Goal: Task Accomplishment & Management: Complete application form

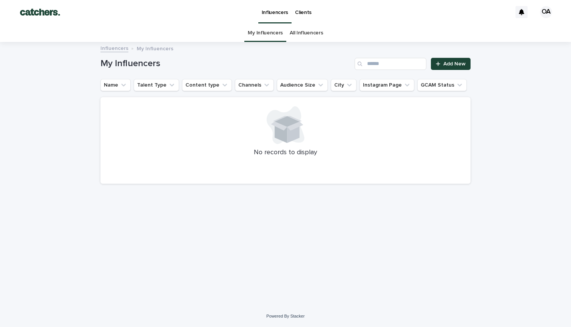
click at [122, 49] on link "Influencers" at bounding box center [114, 47] width 28 height 9
click at [304, 32] on link "All Influencers" at bounding box center [306, 33] width 33 height 18
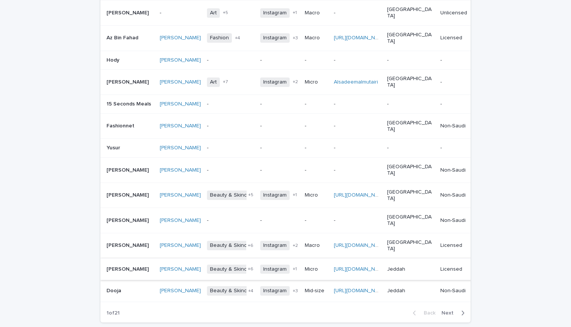
scroll to position [526, 0]
click at [463, 310] on icon "button" at bounding box center [462, 313] width 3 height 7
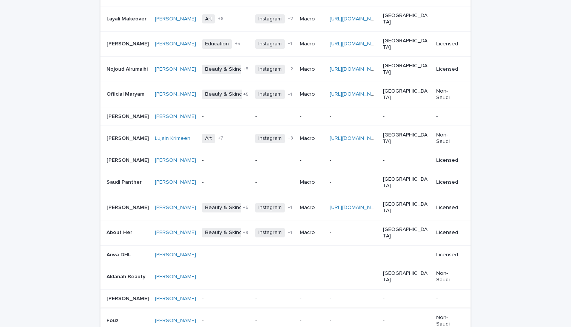
scroll to position [505, 0]
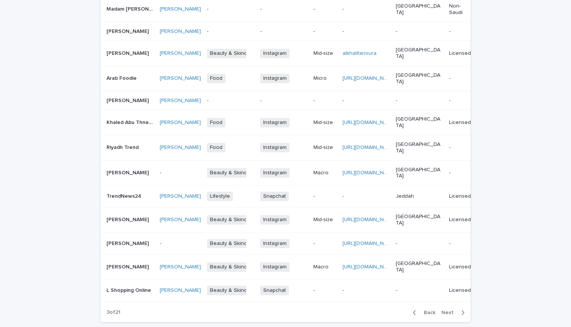
scroll to position [476, 0]
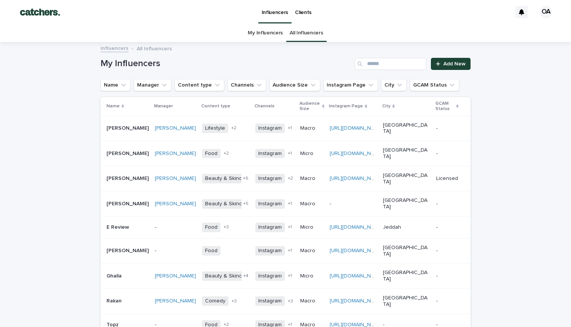
click at [258, 31] on link "My Influencers" at bounding box center [265, 33] width 35 height 18
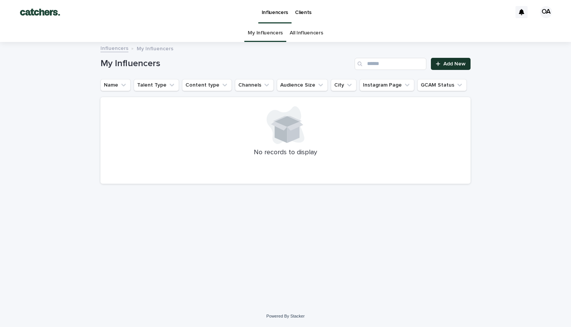
click at [447, 62] on span "Add New" at bounding box center [454, 63] width 22 height 5
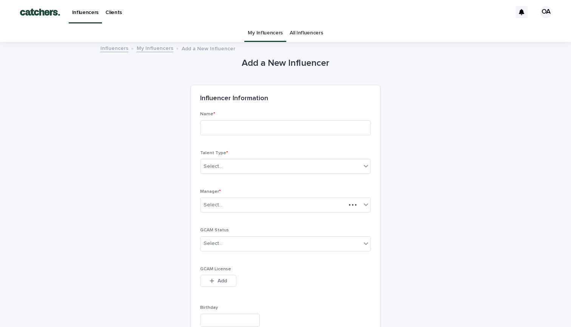
scroll to position [24, 0]
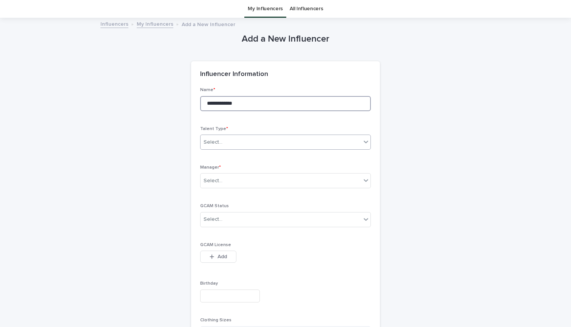
type input "**********"
click at [253, 137] on div "Select..." at bounding box center [281, 142] width 161 height 12
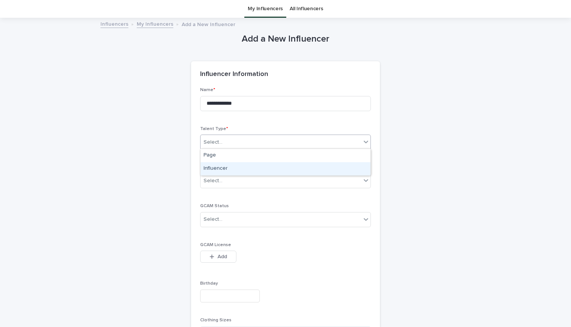
click at [246, 164] on div "Influencer" at bounding box center [286, 168] width 170 height 13
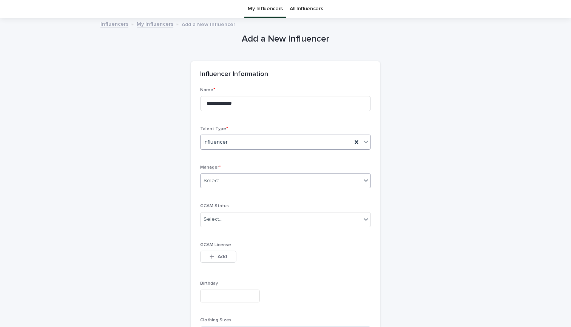
click at [247, 175] on div "Select..." at bounding box center [281, 181] width 161 height 12
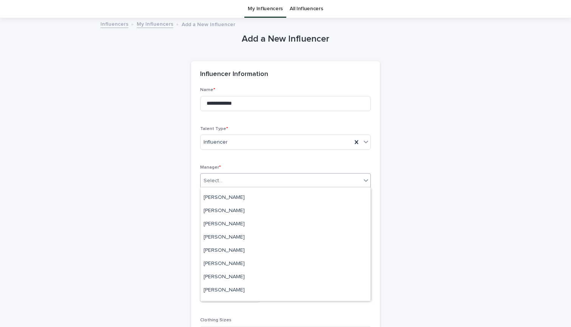
scroll to position [195, 0]
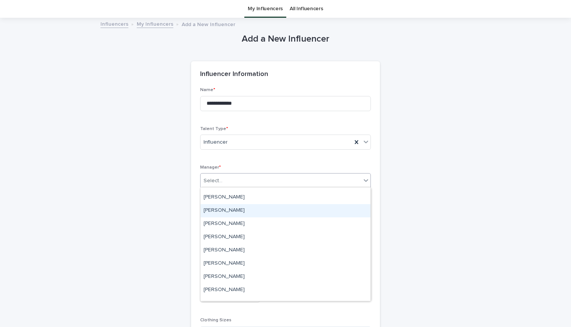
click at [241, 212] on div "[PERSON_NAME]" at bounding box center [286, 210] width 170 height 13
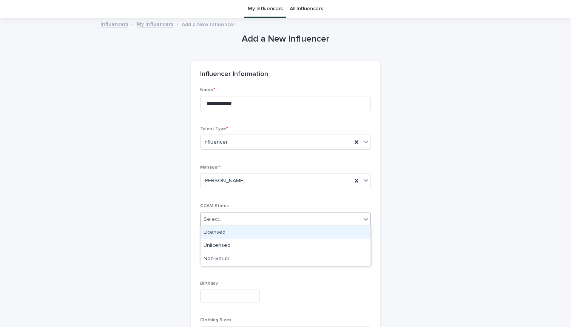
click at [242, 217] on div "Select..." at bounding box center [281, 219] width 161 height 12
click at [255, 230] on div "Licensed" at bounding box center [286, 232] width 170 height 13
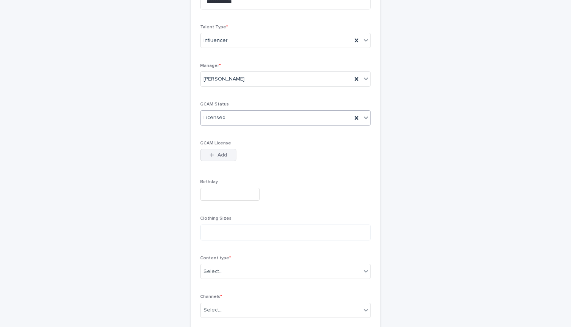
scroll to position [135, 0]
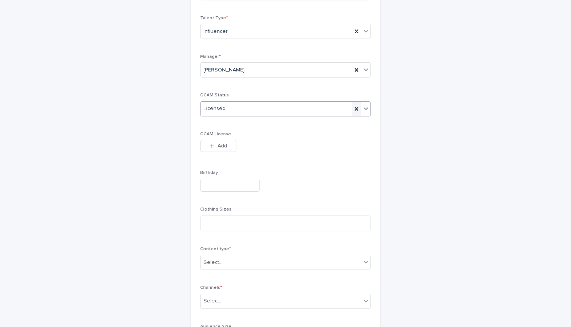
click at [358, 107] on icon at bounding box center [357, 109] width 8 height 8
click at [223, 142] on button "Add" at bounding box center [218, 146] width 36 height 12
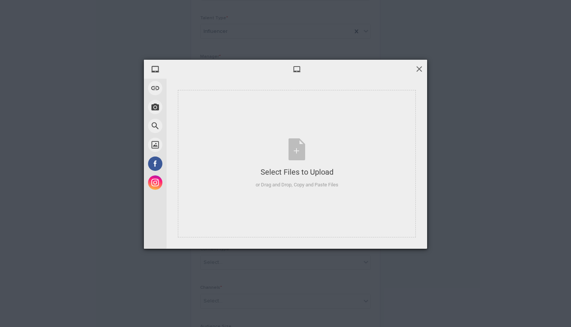
click at [421, 68] on span at bounding box center [419, 69] width 8 height 8
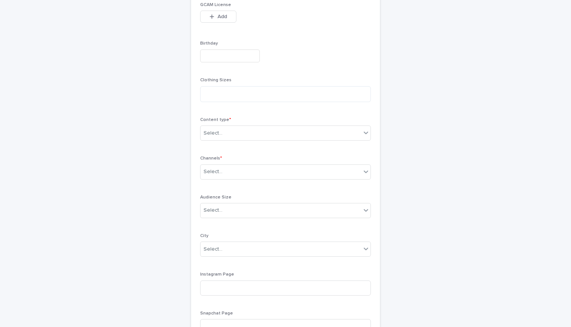
scroll to position [267, 0]
click at [257, 131] on div "Select..." at bounding box center [281, 130] width 161 height 12
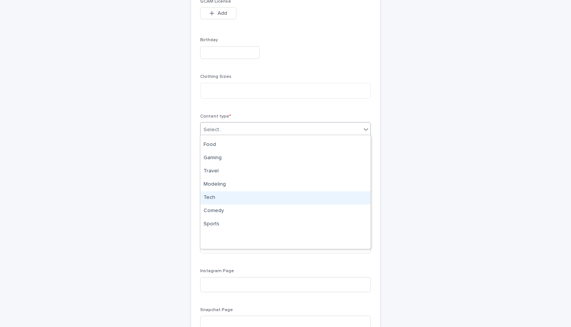
scroll to position [0, 0]
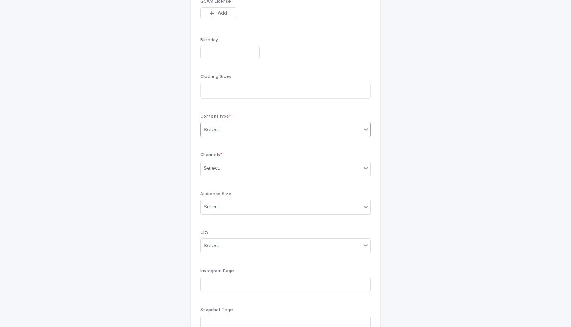
click at [272, 131] on div "Select..." at bounding box center [281, 130] width 161 height 12
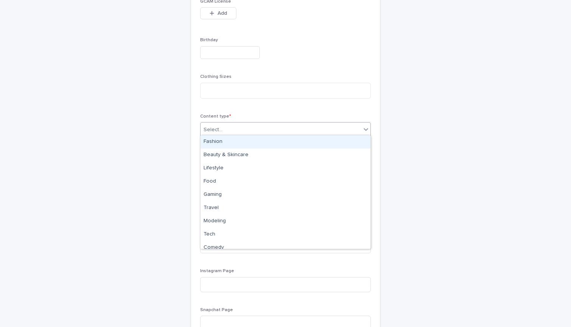
click at [252, 136] on div "Fashion" at bounding box center [286, 141] width 170 height 13
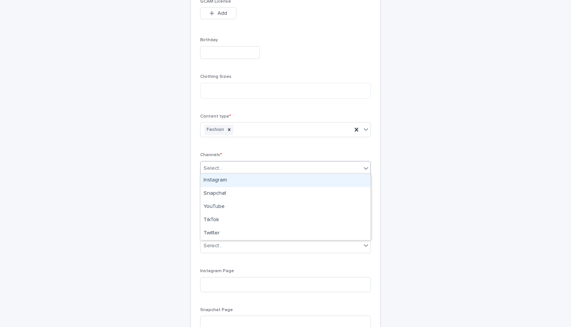
click at [247, 167] on div "Select..." at bounding box center [281, 168] width 161 height 12
click at [246, 176] on div "Instagram" at bounding box center [286, 180] width 170 height 13
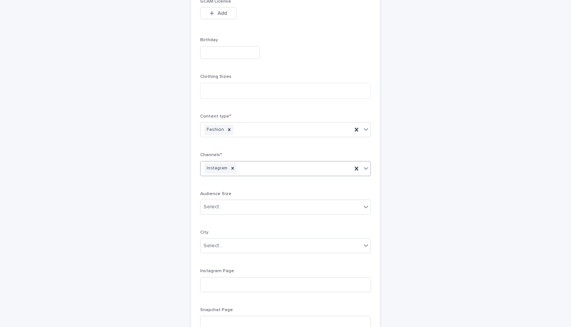
click at [251, 169] on div "Instagram" at bounding box center [276, 168] width 151 height 13
click at [245, 206] on div "TikTok" at bounding box center [286, 206] width 170 height 13
click at [276, 165] on div "Instagram TikTok" at bounding box center [276, 168] width 151 height 13
click at [367, 167] on icon at bounding box center [366, 168] width 8 height 8
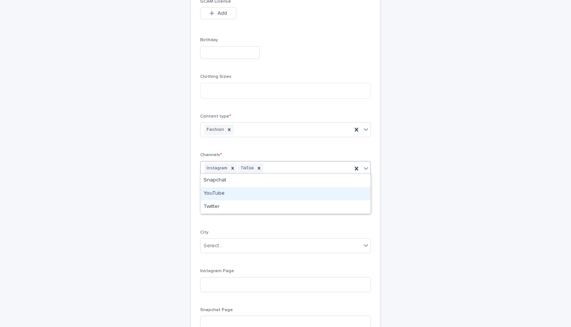
click at [308, 195] on div "YouTube" at bounding box center [286, 193] width 170 height 13
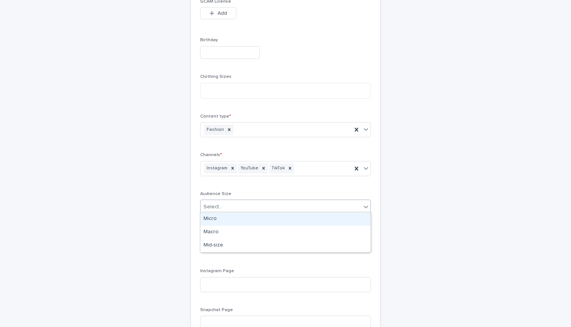
click at [284, 201] on div "Select..." at bounding box center [281, 207] width 161 height 12
click at [272, 217] on div "Micro" at bounding box center [286, 218] width 170 height 13
click at [270, 243] on div "Select..." at bounding box center [281, 245] width 161 height 12
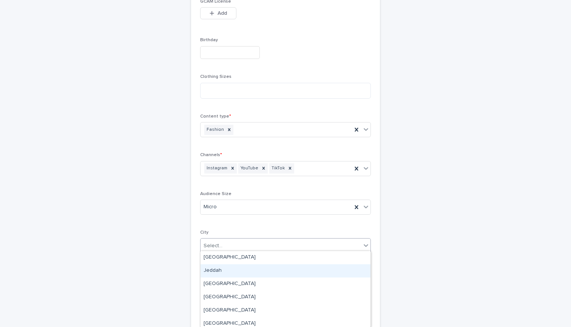
click at [263, 268] on div "Jeddah" at bounding box center [286, 270] width 170 height 13
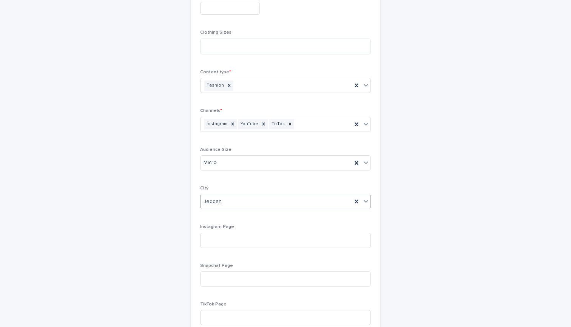
scroll to position [353, 0]
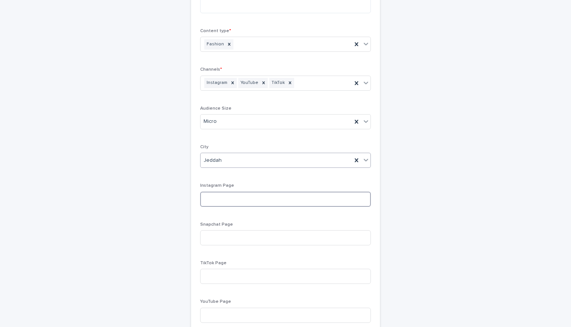
click at [268, 196] on input at bounding box center [285, 199] width 171 height 15
click at [281, 199] on input at bounding box center [285, 199] width 171 height 15
paste input "**********"
type input "**********"
click at [266, 234] on input at bounding box center [285, 237] width 171 height 15
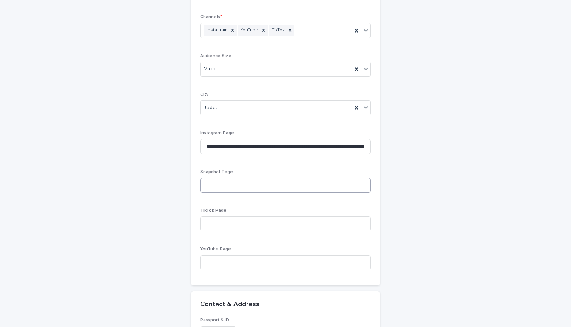
scroll to position [421, 0]
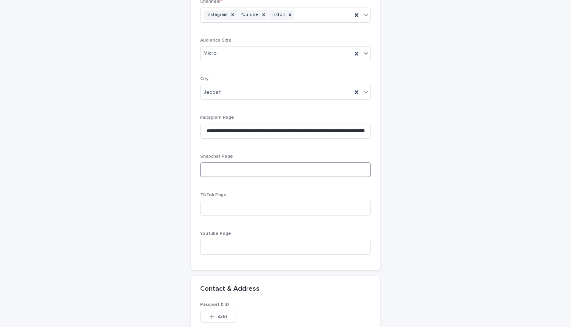
click at [261, 167] on input at bounding box center [285, 169] width 171 height 15
paste input "**********"
type input "**********"
click at [225, 206] on input at bounding box center [285, 208] width 171 height 15
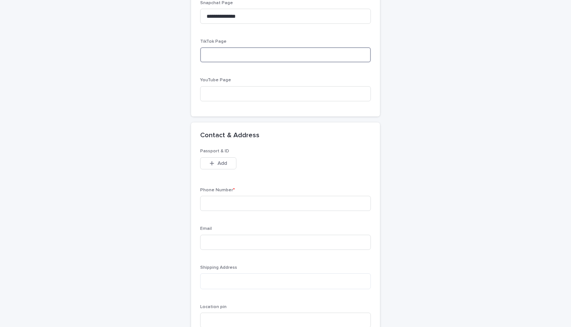
scroll to position [598, 0]
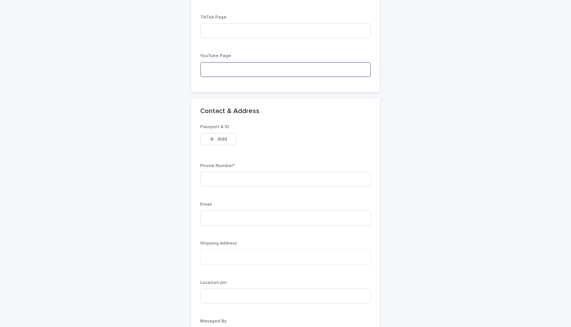
click at [250, 65] on input at bounding box center [285, 69] width 171 height 15
click at [245, 70] on input at bounding box center [285, 69] width 171 height 15
paste input "**********"
type input "**********"
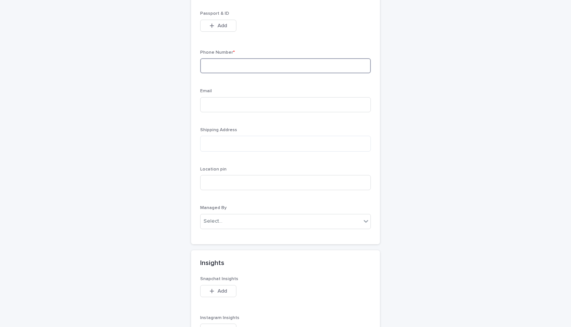
scroll to position [715, 0]
click at [248, 212] on div "Select..." at bounding box center [281, 218] width 161 height 12
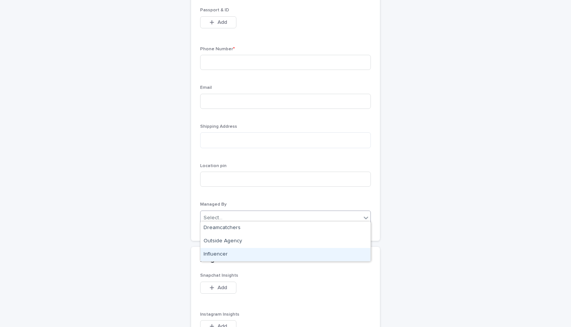
click at [242, 255] on div "Influencer" at bounding box center [286, 254] width 170 height 13
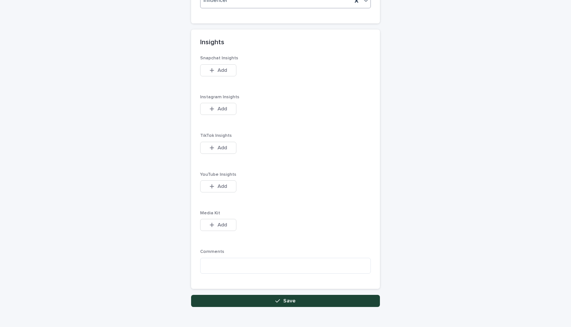
scroll to position [928, 0]
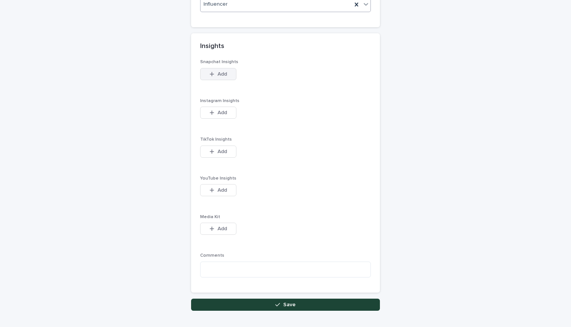
click at [219, 68] on button "Add" at bounding box center [218, 74] width 36 height 12
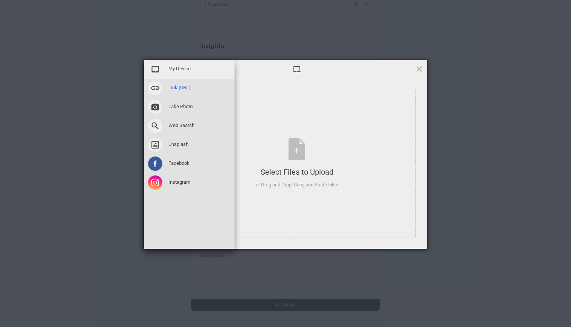
click at [157, 87] on span at bounding box center [155, 88] width 14 height 14
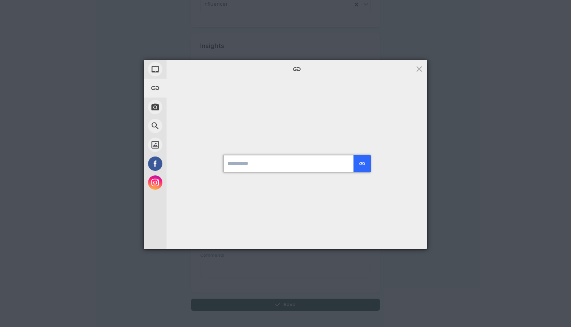
click at [267, 171] on input "url" at bounding box center [296, 163] width 147 height 17
paste input "**********"
type input "**********"
click at [363, 165] on div "submit" at bounding box center [362, 163] width 7 height 7
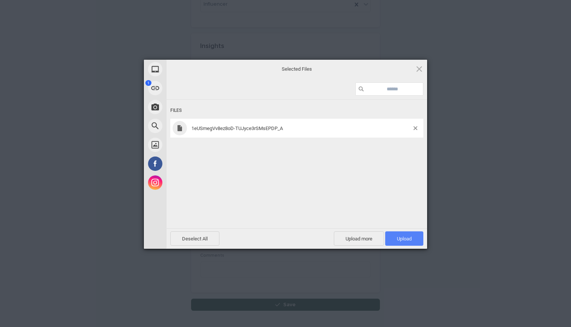
click at [395, 239] on span "Upload 1" at bounding box center [404, 238] width 38 height 14
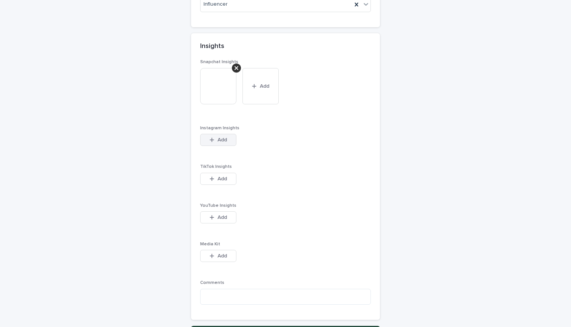
click at [225, 137] on span "Add" at bounding box center [222, 139] width 9 height 5
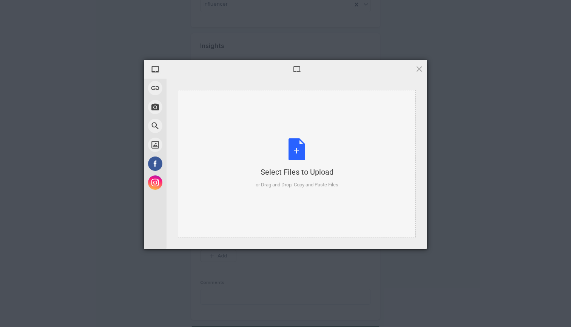
click at [304, 159] on div "Select Files to Upload or Drag and Drop, Copy and Paste Files" at bounding box center [297, 163] width 83 height 50
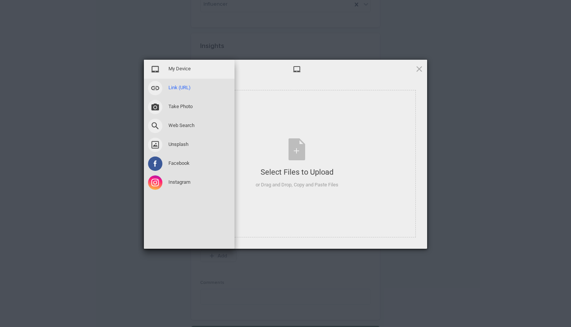
click at [157, 89] on span at bounding box center [155, 88] width 14 height 14
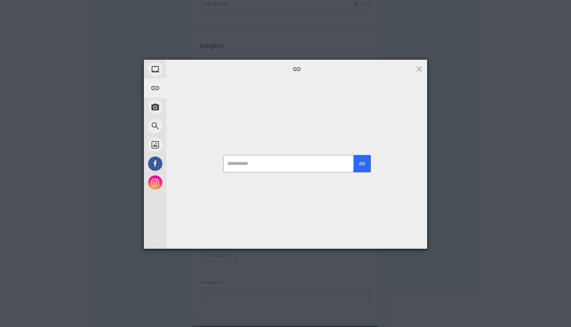
click at [265, 167] on input "url" at bounding box center [296, 163] width 147 height 17
paste input "**********"
type input "**********"
click at [361, 164] on div "submit" at bounding box center [362, 163] width 7 height 7
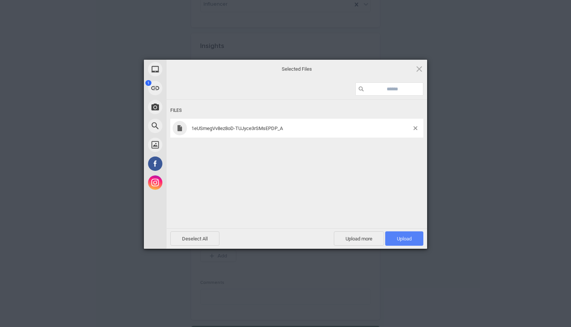
click at [397, 239] on span "Upload 1" at bounding box center [404, 239] width 15 height 6
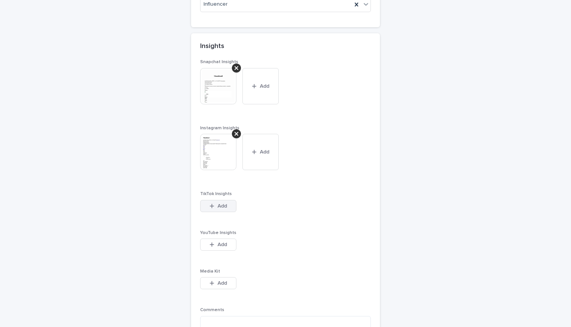
click at [230, 200] on button "Add" at bounding box center [218, 206] width 36 height 12
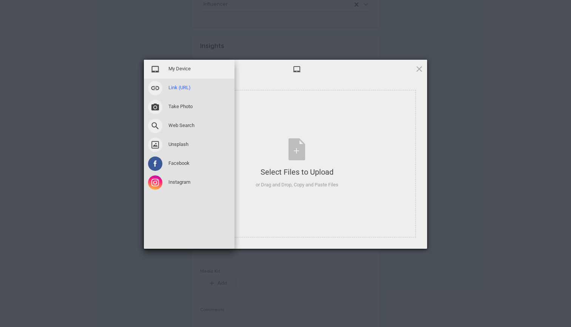
click at [162, 86] on span at bounding box center [155, 88] width 14 height 14
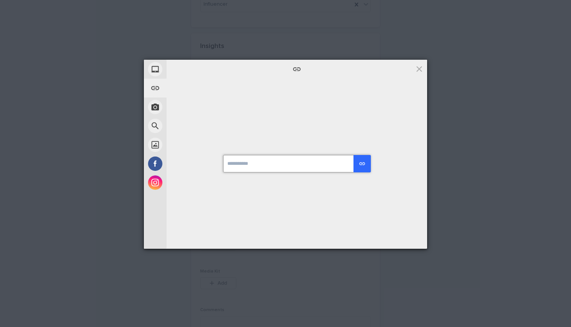
click at [249, 159] on input "url" at bounding box center [296, 163] width 147 height 17
paste input "**********"
type input "**********"
click at [366, 165] on button "submit" at bounding box center [362, 163] width 17 height 17
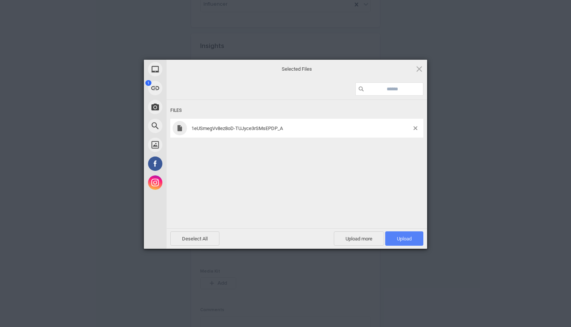
click at [412, 239] on span "Upload 1" at bounding box center [404, 238] width 38 height 14
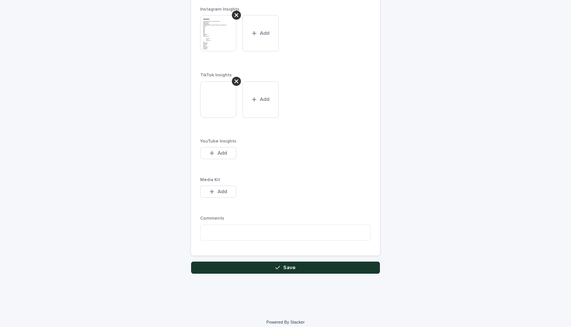
click at [297, 261] on button "Save" at bounding box center [285, 267] width 189 height 12
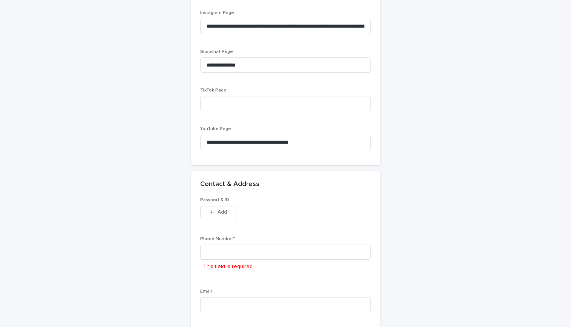
scroll to position [540, 0]
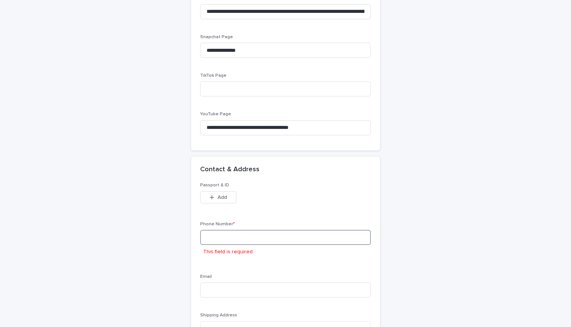
click at [278, 238] on input at bounding box center [285, 237] width 171 height 15
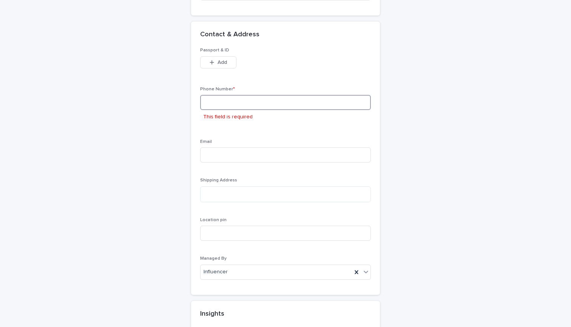
scroll to position [701, 0]
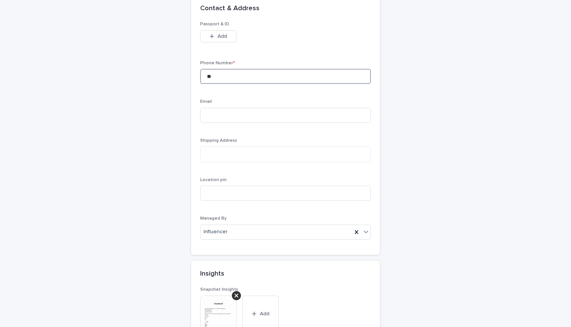
type input "*"
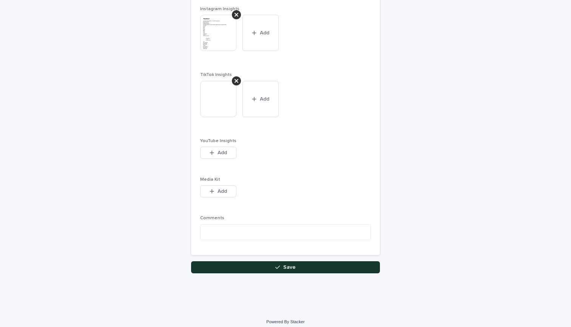
type input "**********"
click at [314, 264] on button "Save" at bounding box center [285, 267] width 189 height 12
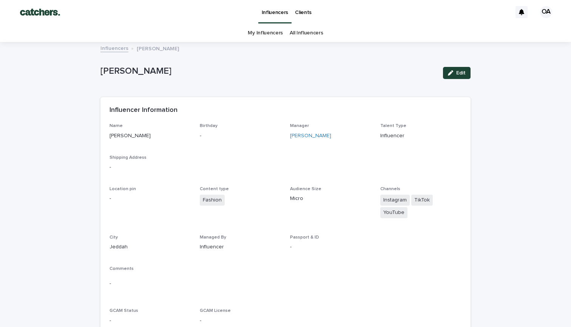
click at [114, 49] on link "Influencers" at bounding box center [114, 47] width 28 height 9
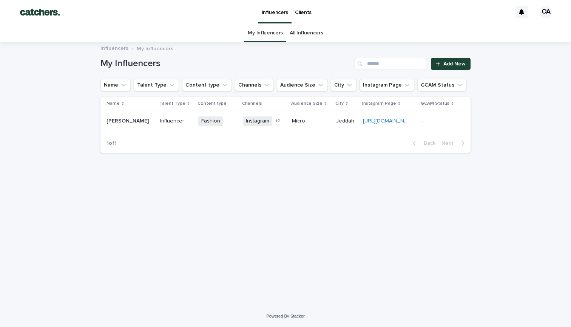
click at [425, 120] on p "-" at bounding box center [440, 121] width 37 height 6
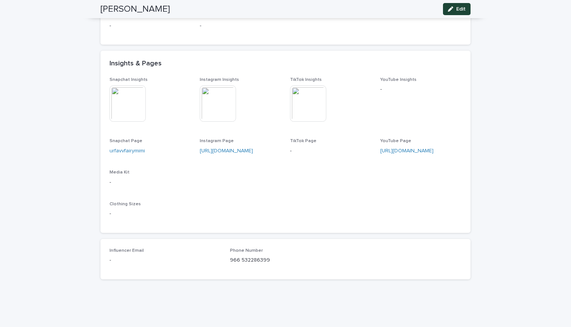
scroll to position [294, 0]
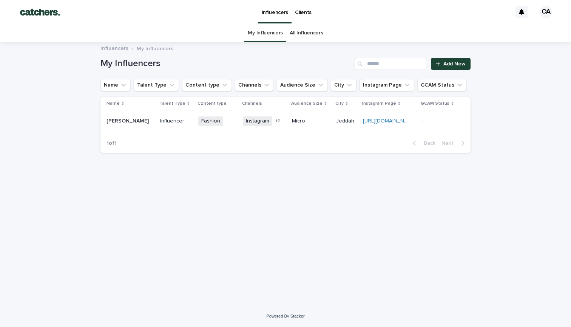
click at [301, 33] on link "All Influencers" at bounding box center [306, 33] width 33 height 18
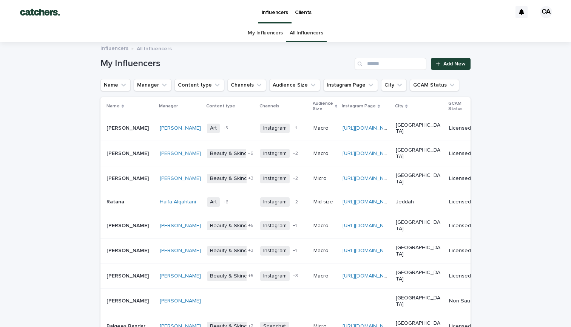
click at [301, 13] on p "Clients" at bounding box center [303, 8] width 17 height 16
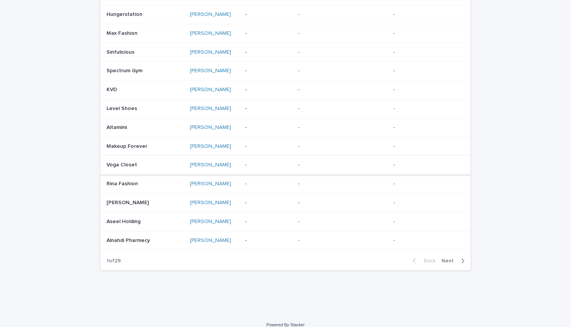
scroll to position [412, 0]
click at [458, 258] on span "Next" at bounding box center [450, 260] width 17 height 5
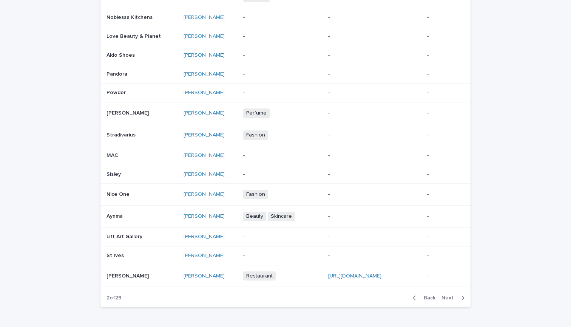
scroll to position [407, 0]
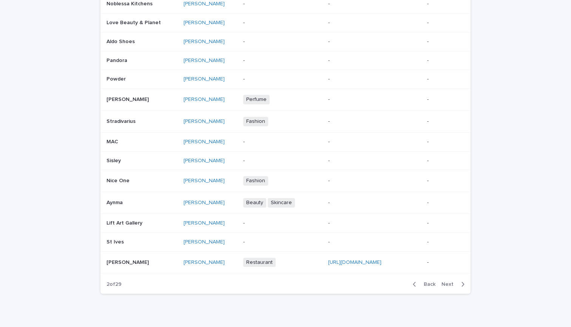
click at [454, 281] on span "Next" at bounding box center [450, 283] width 17 height 5
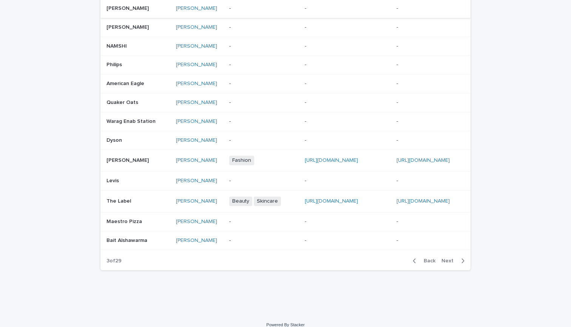
scroll to position [418, 0]
click at [456, 258] on span "Next" at bounding box center [450, 260] width 17 height 5
